Goal: Information Seeking & Learning: Find specific fact

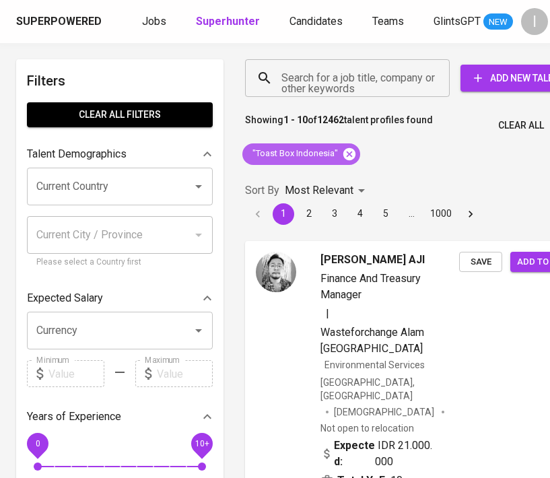
click at [350, 153] on icon at bounding box center [349, 153] width 12 height 12
click at [345, 81] on input "Search for a job title, company or other keywords" at bounding box center [350, 78] width 145 height 26
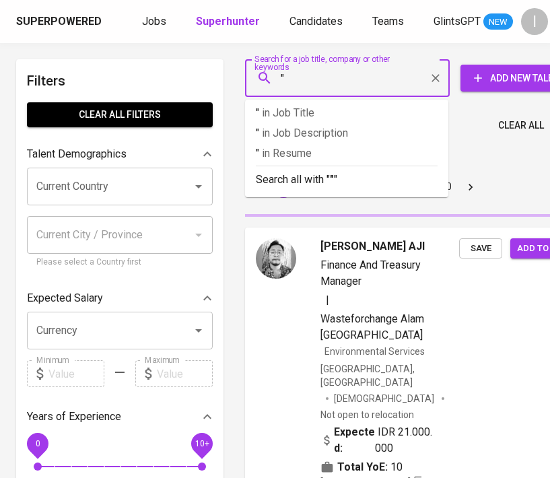
paste input "Waroeng Penyetan Kampus"
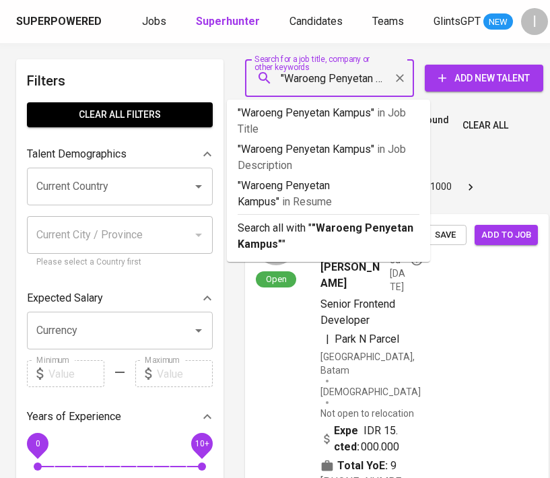
click at [311, 76] on input ""Waroeng Penyetan Kampus"" at bounding box center [333, 78] width 110 height 26
type input ""Penyetan Kampus""
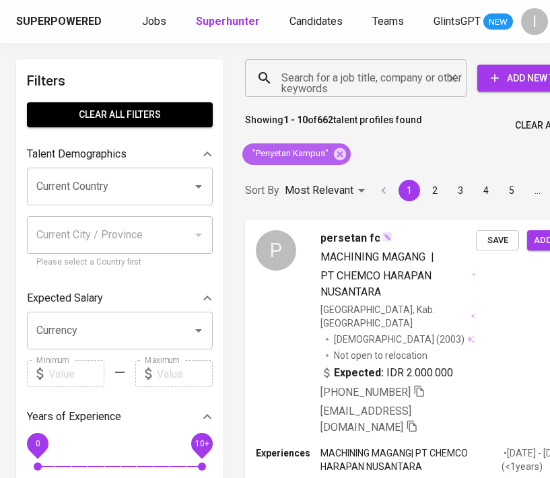
drag, startPoint x: 344, startPoint y: 153, endPoint x: 373, endPoint y: 70, distance: 88.1
click at [344, 153] on icon at bounding box center [340, 153] width 12 height 12
click at [377, 59] on div "Search for a job title, company or other keywords" at bounding box center [355, 78] width 221 height 38
click at [373, 70] on input "Search for a job title, company or other keywords" at bounding box center [359, 78] width 162 height 26
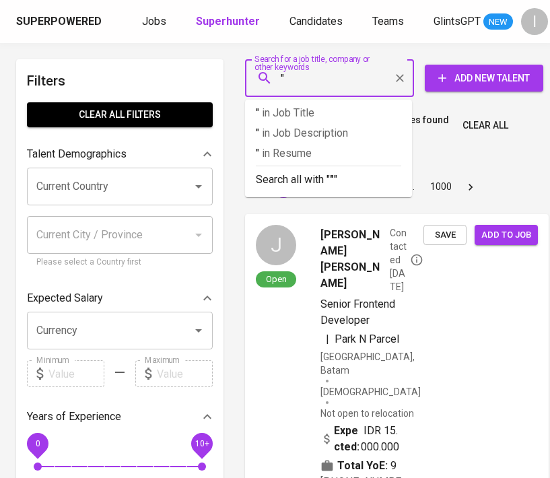
paste input "American Chambe"
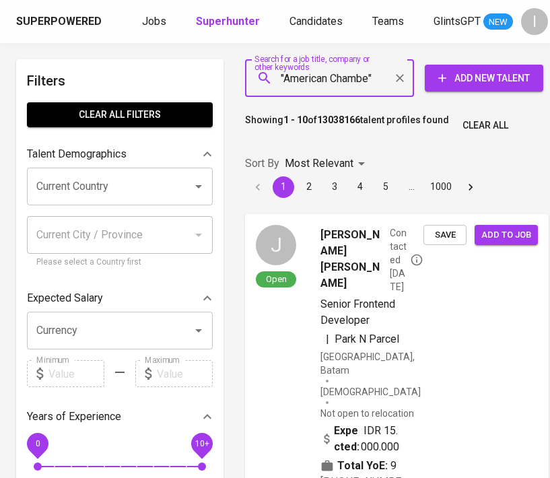
click at [369, 75] on input ""American Chambe"" at bounding box center [333, 78] width 110 height 26
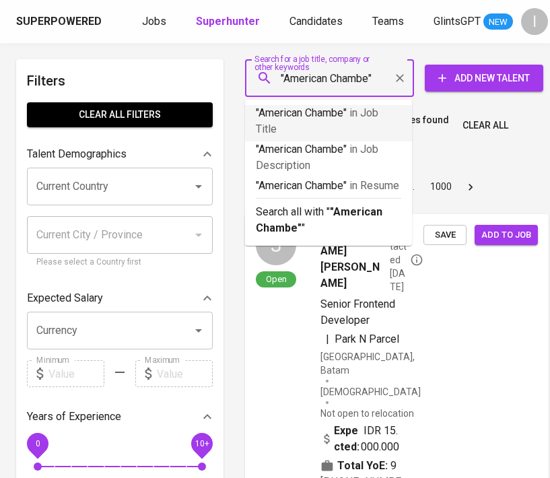
type input ""American Chamber""
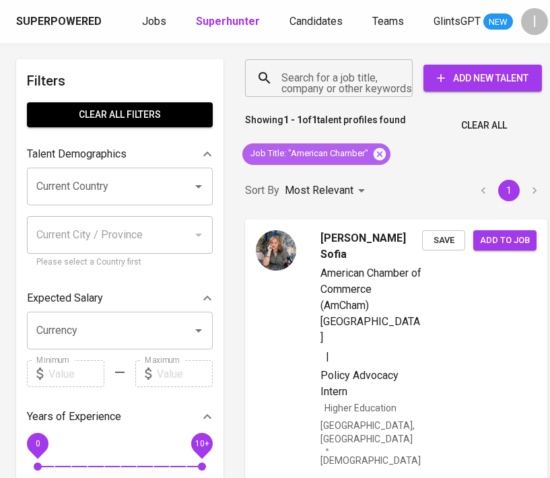
click at [384, 155] on icon at bounding box center [379, 153] width 12 height 12
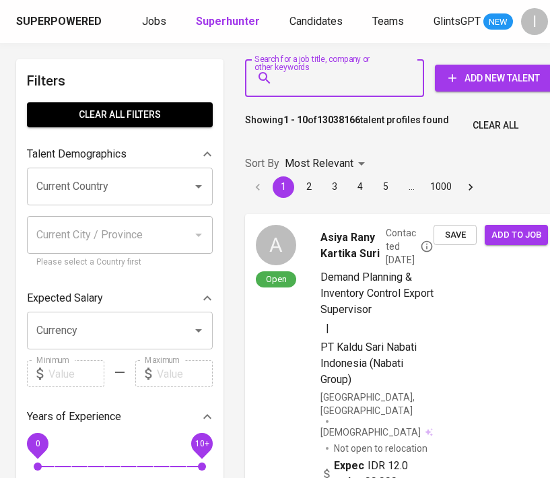
click at [350, 82] on input "Search for a job title, company or other keywords" at bounding box center [338, 78] width 120 height 26
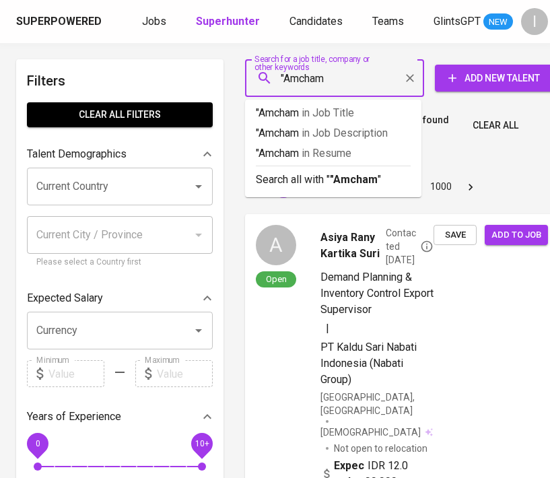
type input ""Amcham""
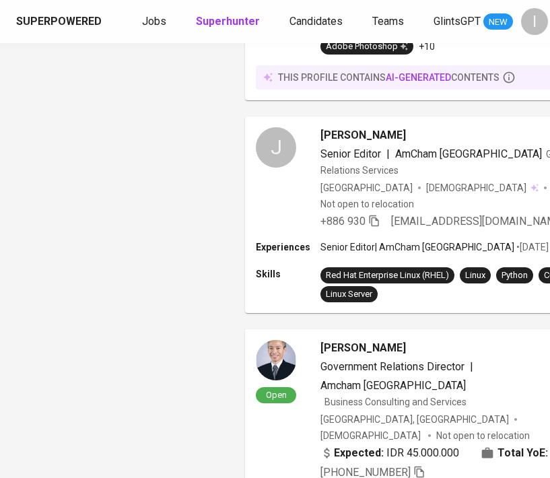
scroll to position [2500, 0]
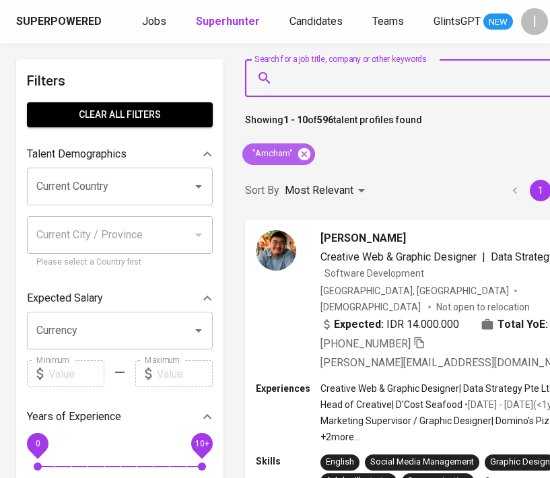
click at [299, 153] on icon at bounding box center [304, 153] width 12 height 12
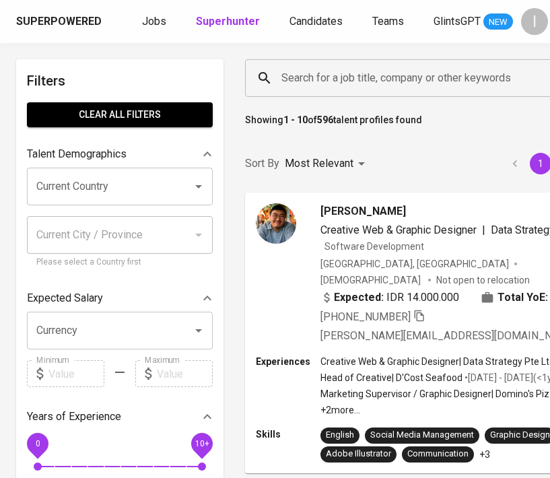
click at [348, 79] on input "Search for a job title, company or other keywords" at bounding box center [424, 78] width 293 height 26
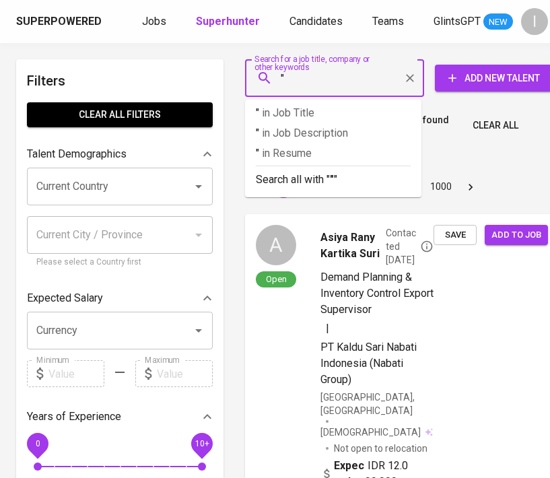
paste input "Jans Tours"
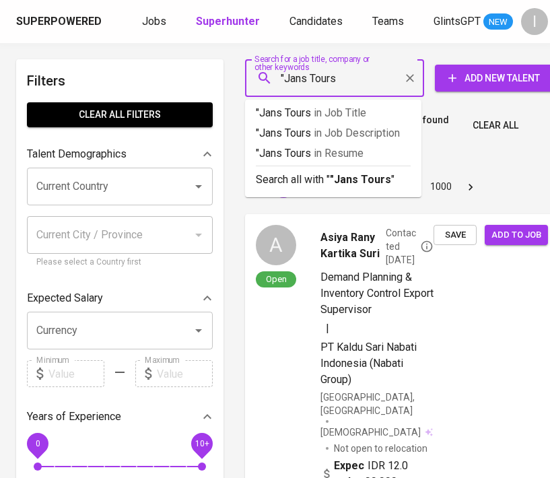
type input ""Jans Tours""
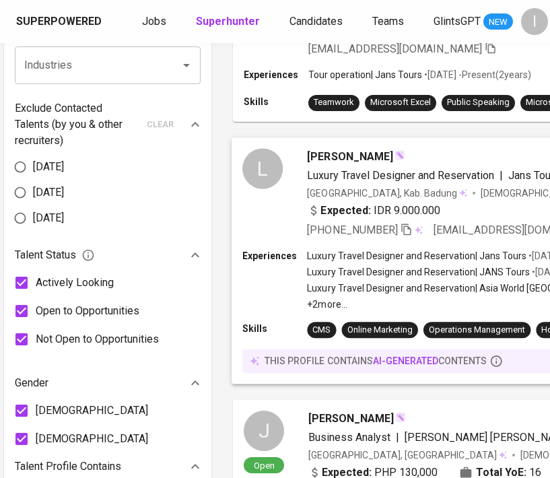
scroll to position [621, 46]
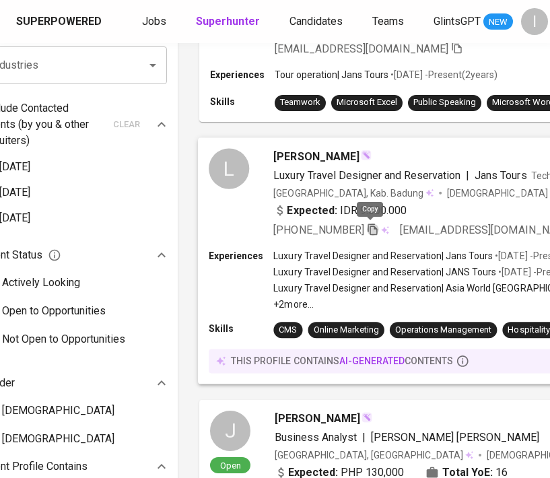
click at [374, 228] on icon "button" at bounding box center [373, 229] width 12 height 12
